Goal: Information Seeking & Learning: Learn about a topic

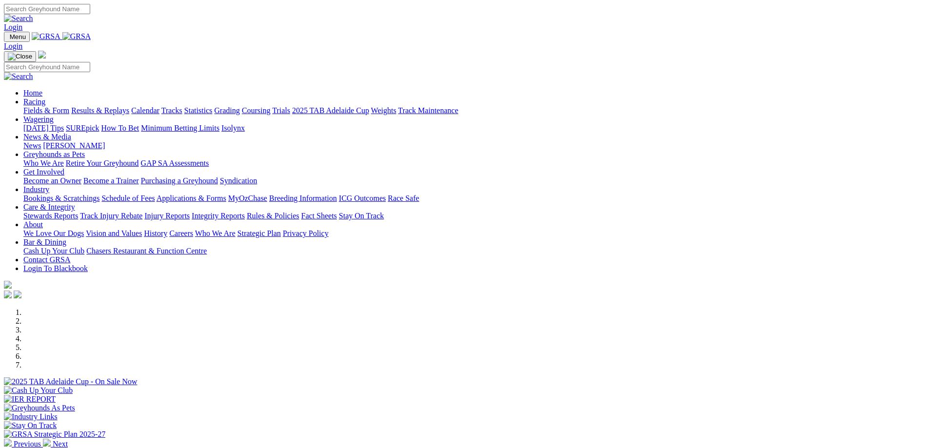
click at [69, 106] on link "Fields & Form" at bounding box center [46, 110] width 46 height 8
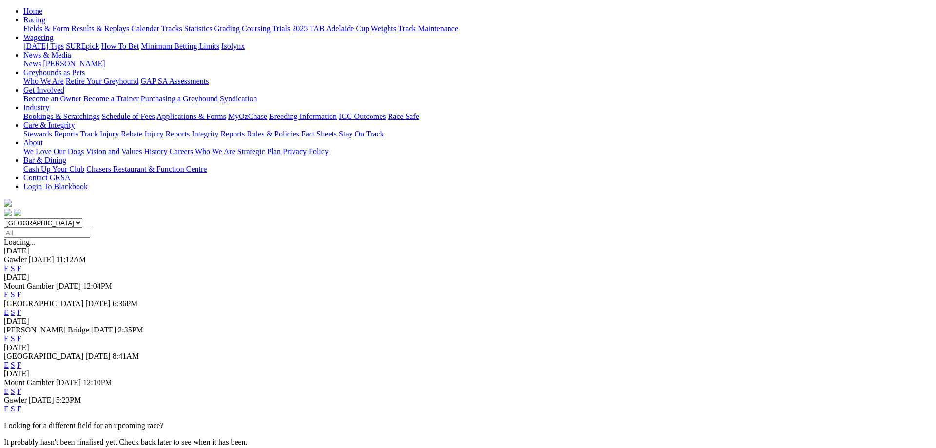
scroll to position [199, 0]
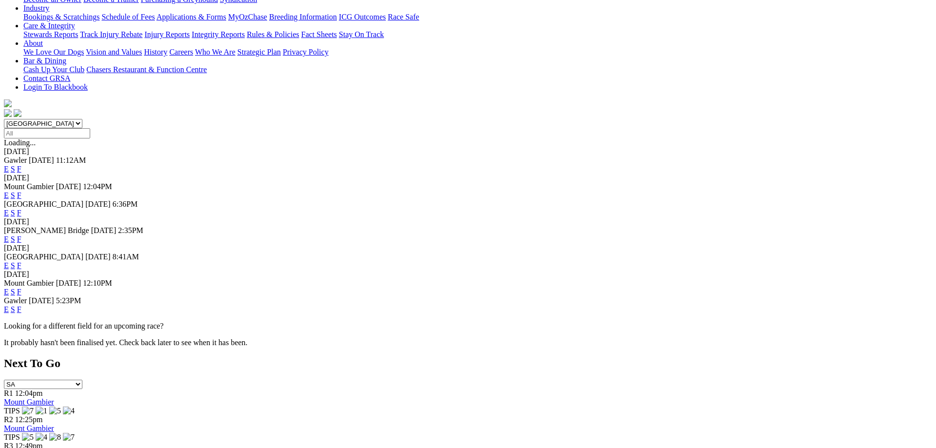
click at [21, 305] on link "F" at bounding box center [19, 309] width 4 height 8
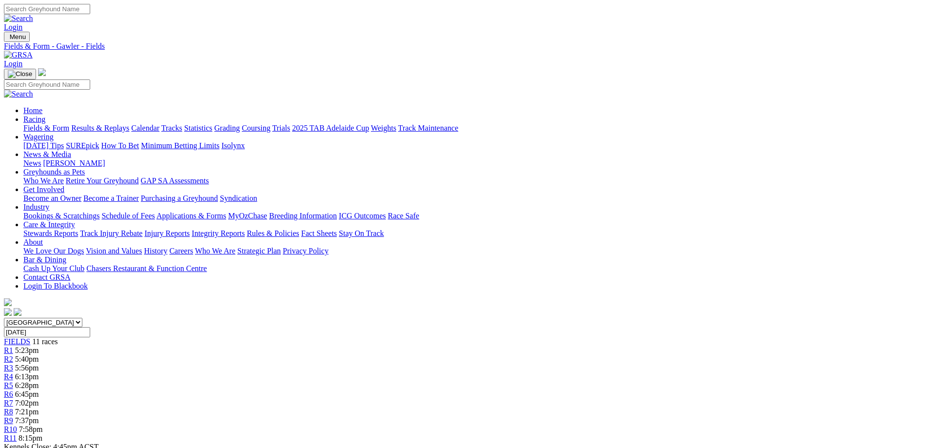
click at [69, 124] on link "Fields & Form" at bounding box center [46, 128] width 46 height 8
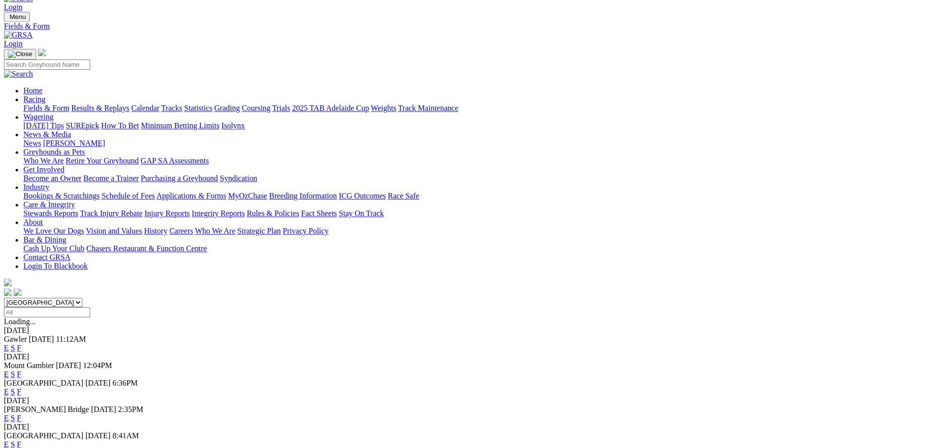
scroll to position [99, 0]
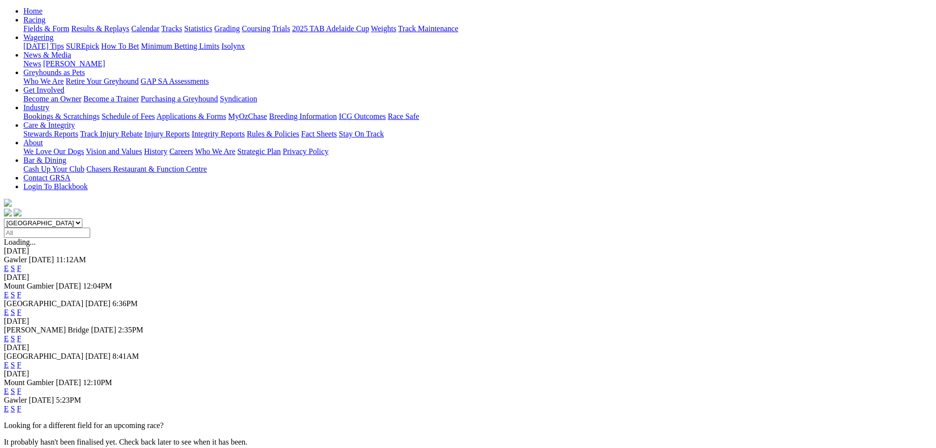
click at [21, 361] on link "F" at bounding box center [19, 365] width 4 height 8
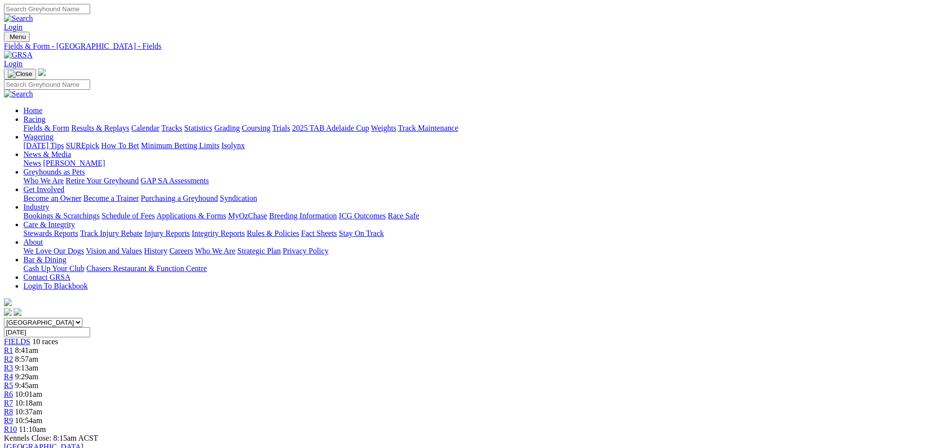
click at [69, 124] on link "Fields & Form" at bounding box center [46, 128] width 46 height 8
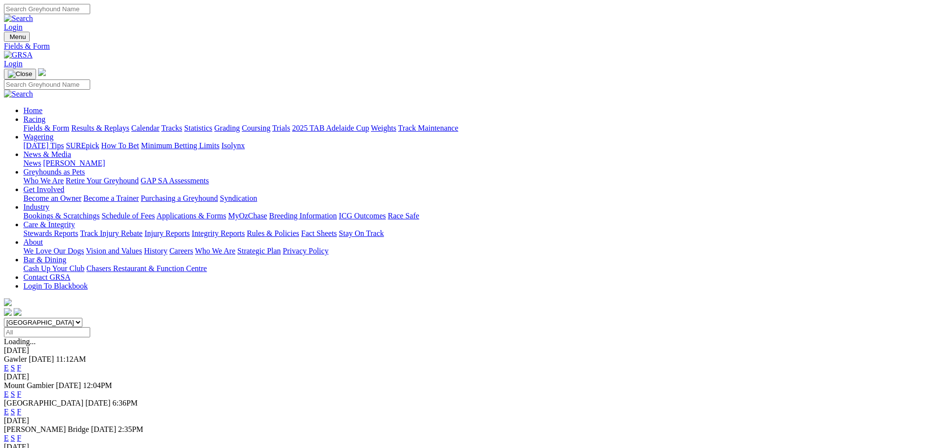
click at [21, 408] on link "F" at bounding box center [19, 412] width 4 height 8
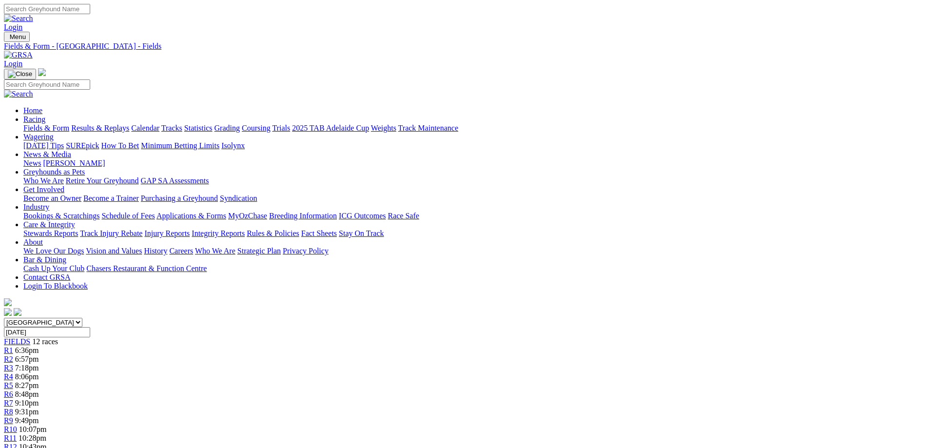
click at [71, 150] on link "News & Media" at bounding box center [47, 154] width 48 height 8
click at [41, 159] on link "News" at bounding box center [32, 163] width 18 height 8
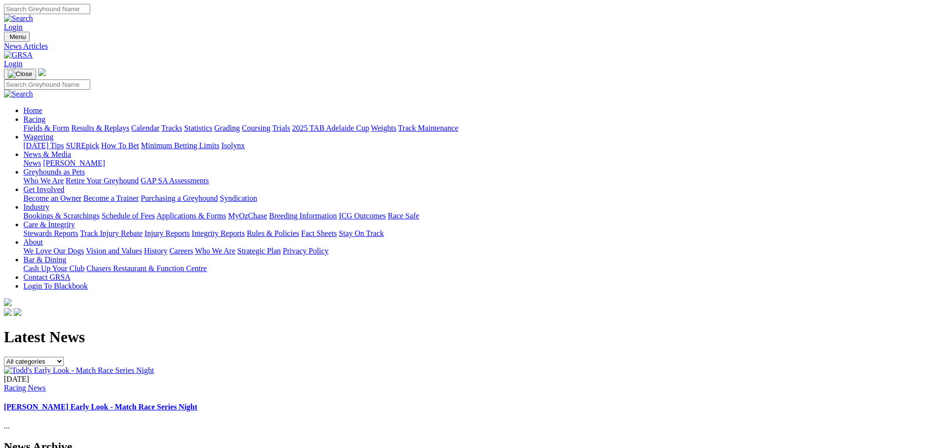
click at [154, 366] on img at bounding box center [79, 370] width 150 height 9
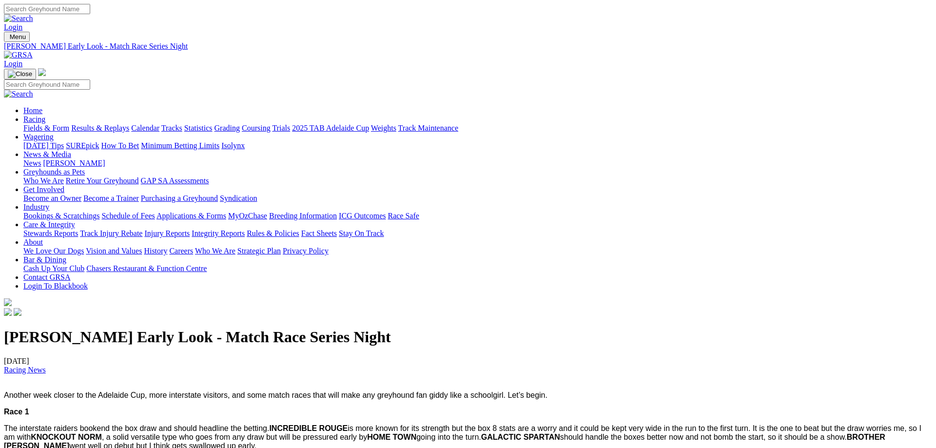
click at [45, 115] on link "Racing" at bounding box center [34, 119] width 22 height 8
click at [69, 124] on link "Fields & Form" at bounding box center [46, 128] width 46 height 8
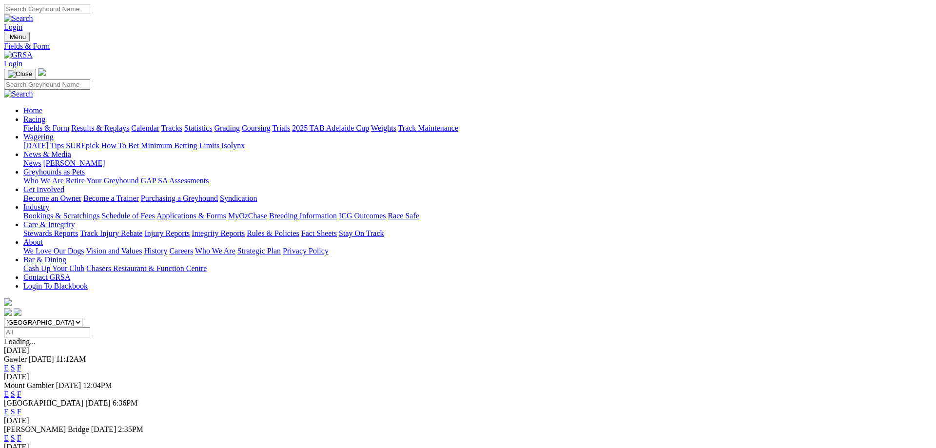
click at [21, 408] on link "F" at bounding box center [19, 412] width 4 height 8
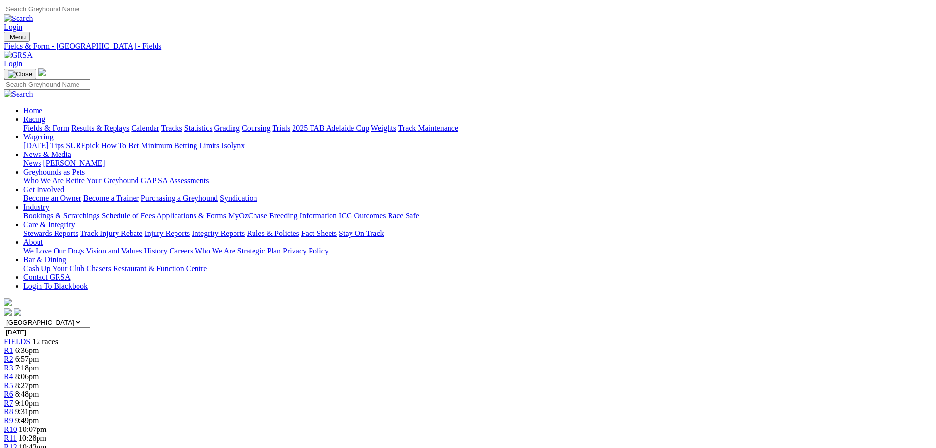
click at [13, 390] on link "R6" at bounding box center [8, 394] width 9 height 8
